Goal: Information Seeking & Learning: Learn about a topic

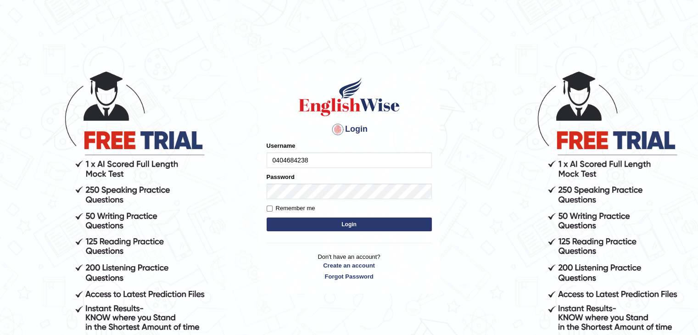
type input "0404684238"
click at [286, 226] on button "Login" at bounding box center [349, 225] width 165 height 14
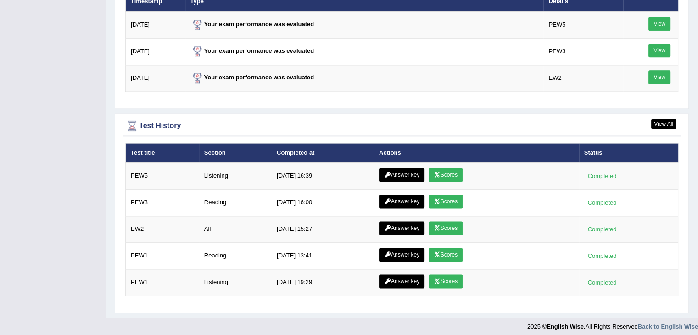
scroll to position [1229, 0]
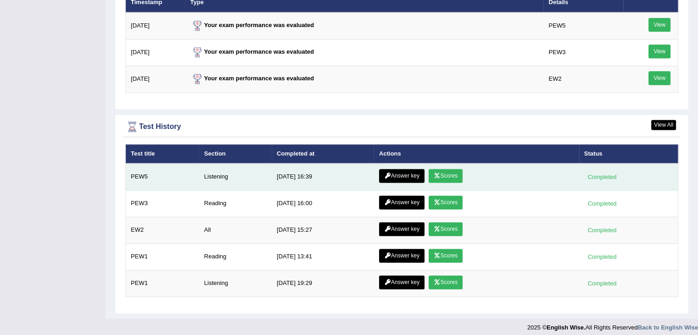
click at [449, 173] on link "Scores" at bounding box center [446, 176] width 34 height 14
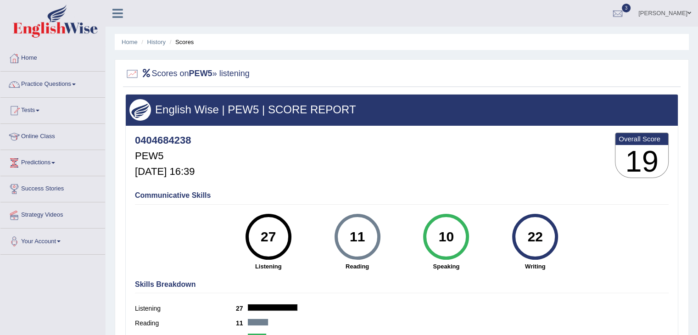
scroll to position [1, 0]
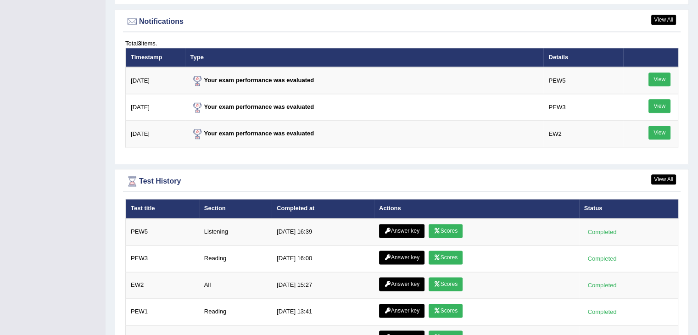
scroll to position [1116, 0]
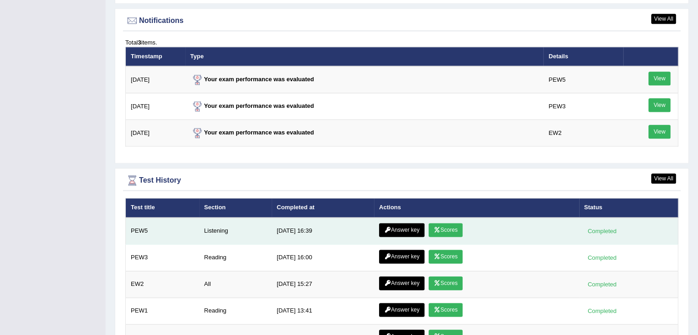
click at [389, 230] on link "Answer key" at bounding box center [401, 230] width 45 height 14
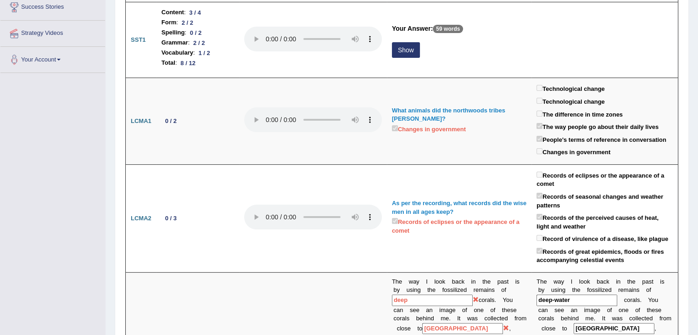
scroll to position [124, 0]
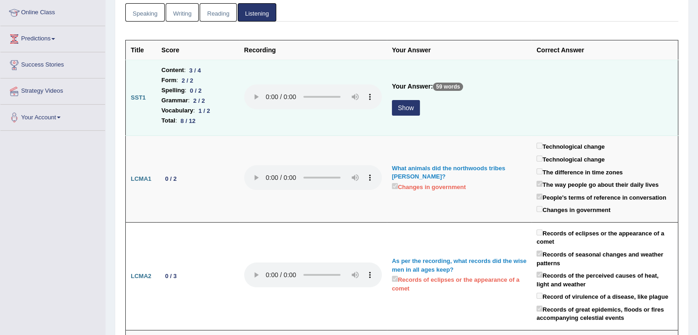
click at [415, 112] on button "Show" at bounding box center [406, 108] width 28 height 16
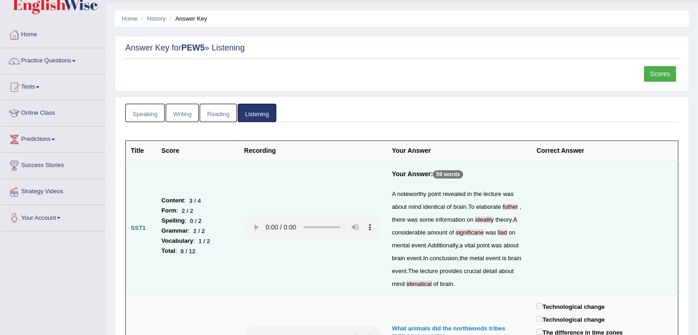
scroll to position [0, 0]
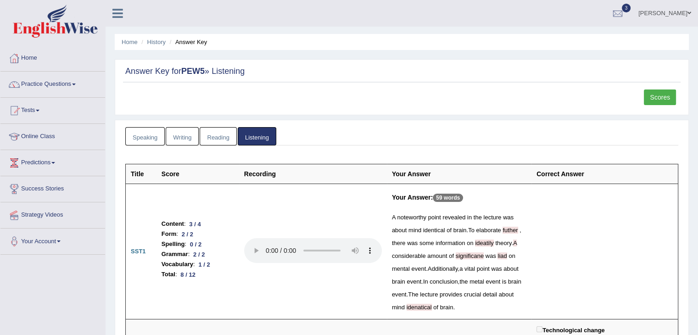
click at [219, 142] on link "Reading" at bounding box center [218, 136] width 37 height 19
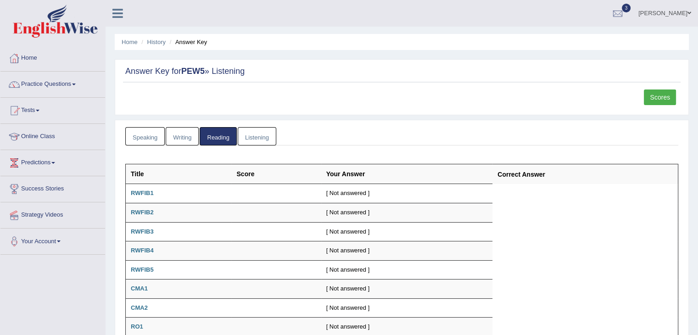
click at [182, 134] on link "Writing" at bounding box center [182, 136] width 33 height 19
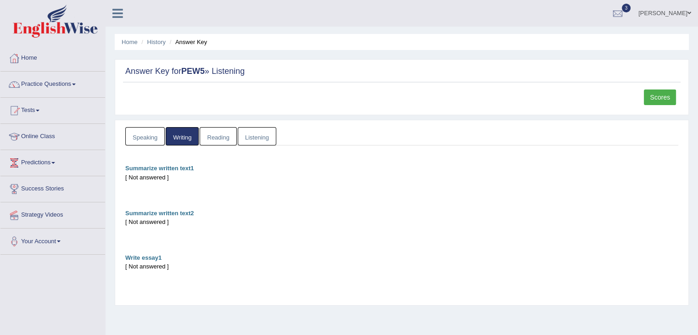
click at [152, 134] on link "Speaking" at bounding box center [144, 136] width 39 height 19
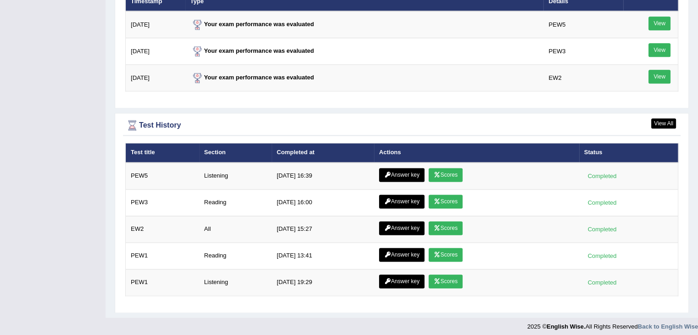
scroll to position [1168, 0]
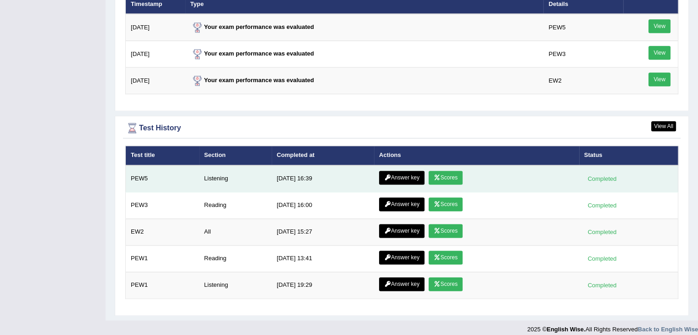
click at [442, 171] on link "Scores" at bounding box center [446, 178] width 34 height 14
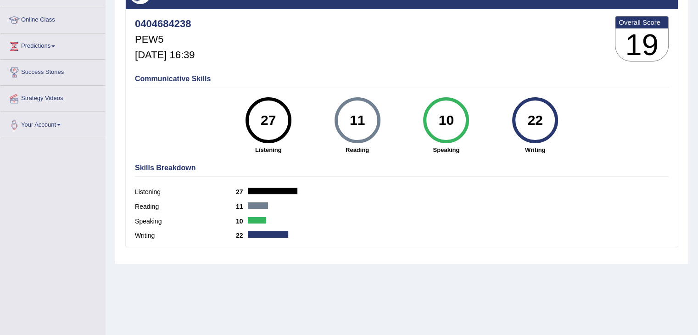
scroll to position [117, 0]
click at [636, 113] on div "Communicative Skills 27 Listening 11 Reading 10 Speaking 22 Writing" at bounding box center [402, 113] width 539 height 87
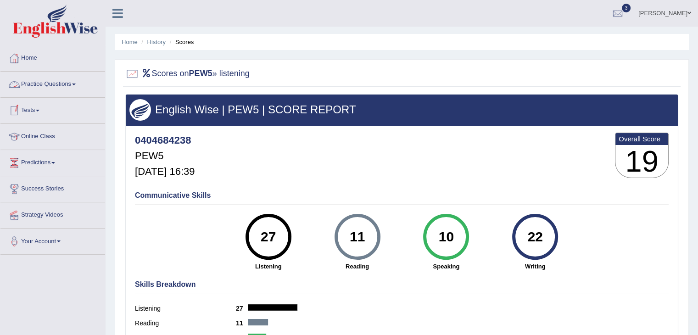
click at [56, 85] on link "Practice Questions" at bounding box center [52, 83] width 105 height 23
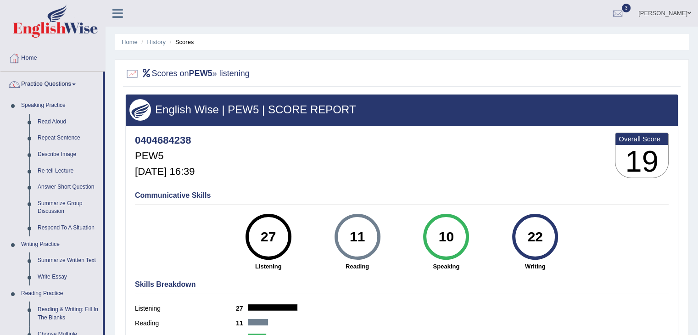
click at [70, 83] on link "Practice Questions" at bounding box center [51, 83] width 102 height 23
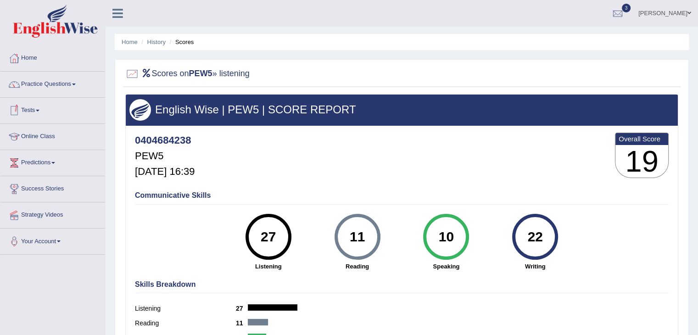
click at [46, 112] on link "Tests" at bounding box center [52, 109] width 105 height 23
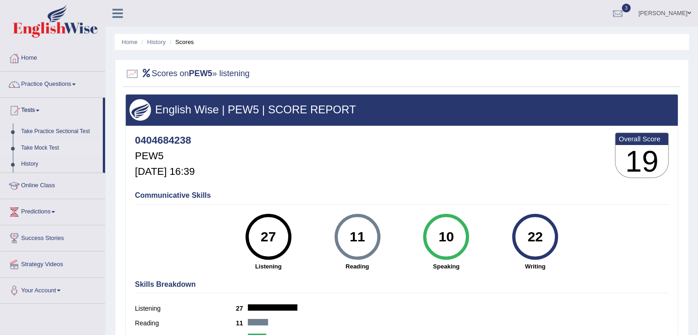
click at [44, 144] on link "Take Mock Test" at bounding box center [60, 148] width 86 height 17
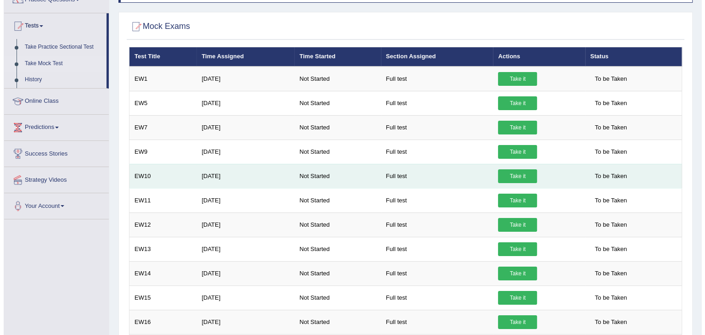
scroll to position [150, 0]
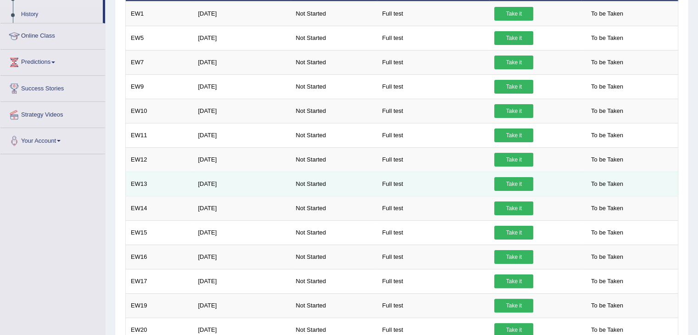
click at [501, 180] on link "Take it" at bounding box center [514, 184] width 39 height 14
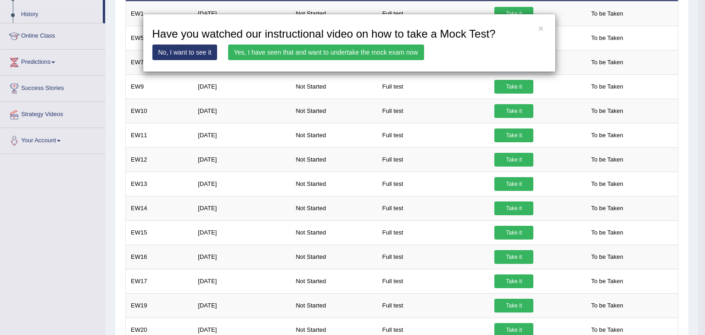
click at [338, 49] on link "Yes, I have seen that and want to undertake the mock exam now" at bounding box center [326, 53] width 196 height 16
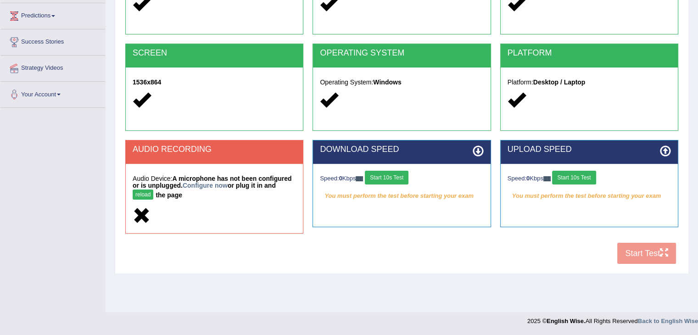
scroll to position [147, 0]
click at [401, 175] on button "Start 10s Test" at bounding box center [387, 178] width 44 height 14
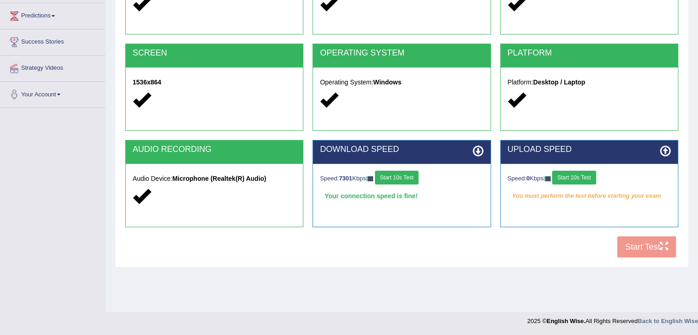
click at [567, 173] on button "Start 10s Test" at bounding box center [574, 178] width 44 height 14
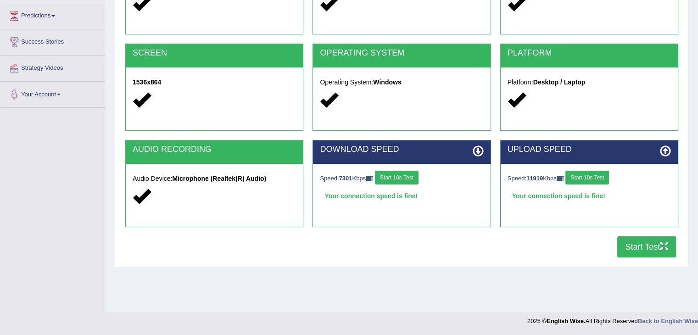
click at [636, 239] on button "Start Test" at bounding box center [647, 246] width 59 height 21
click at [646, 254] on button "Start Test" at bounding box center [647, 246] width 59 height 21
